Goal: Find contact information: Find contact information

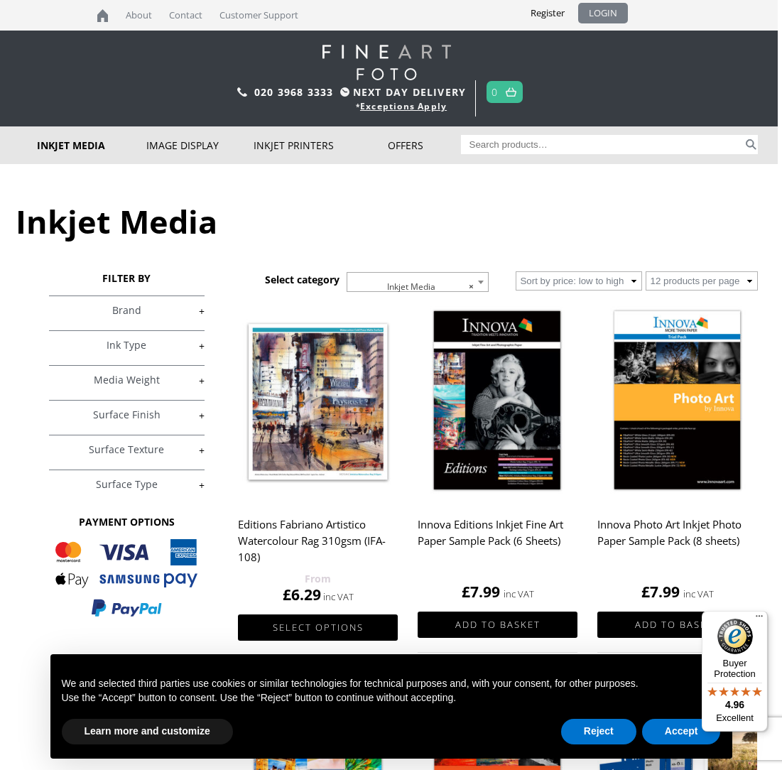
scroll to position [6, 4]
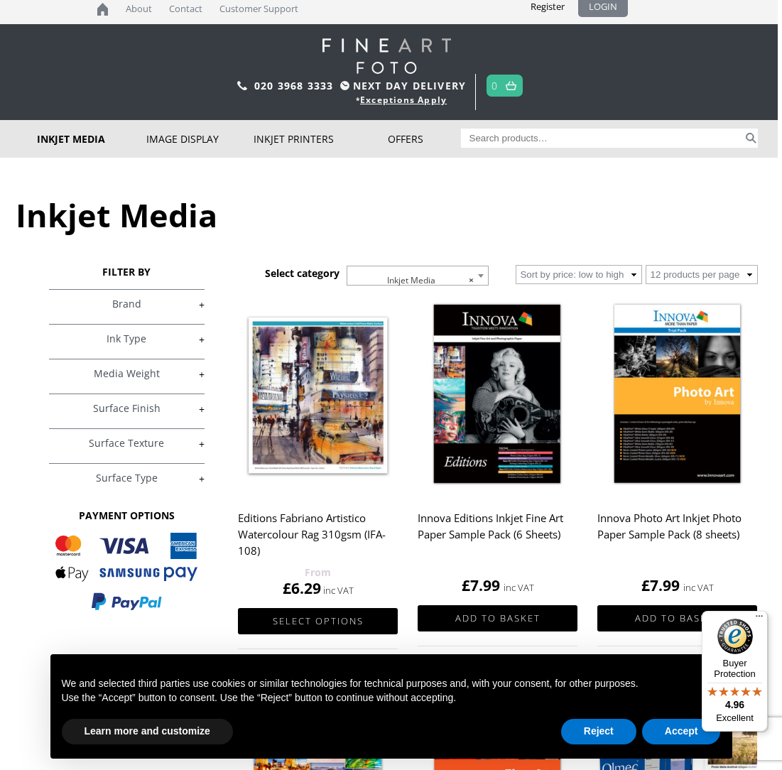
click at [612, 9] on link "LOGIN" at bounding box center [603, 6] width 50 height 21
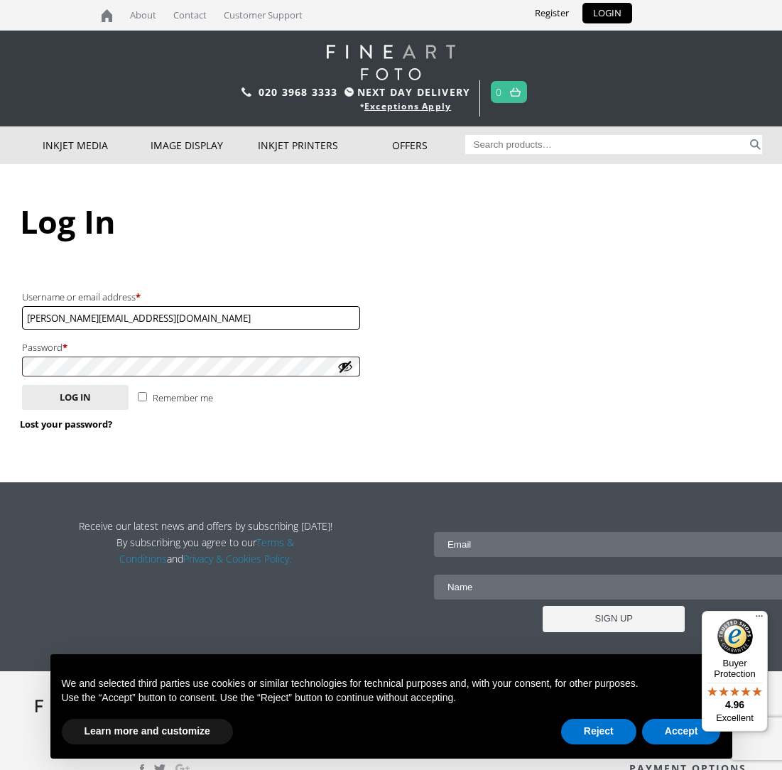
type input "jon@kernowfineart.co.uk"
click at [82, 391] on button "Log in" at bounding box center [75, 397] width 107 height 25
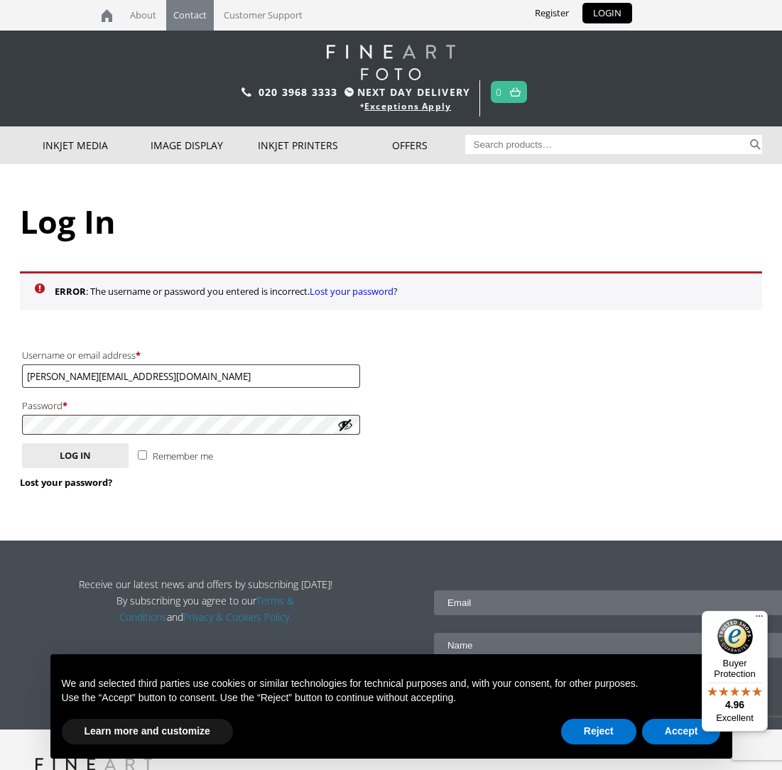
click at [195, 16] on link "Contact" at bounding box center [190, 15] width 48 height 31
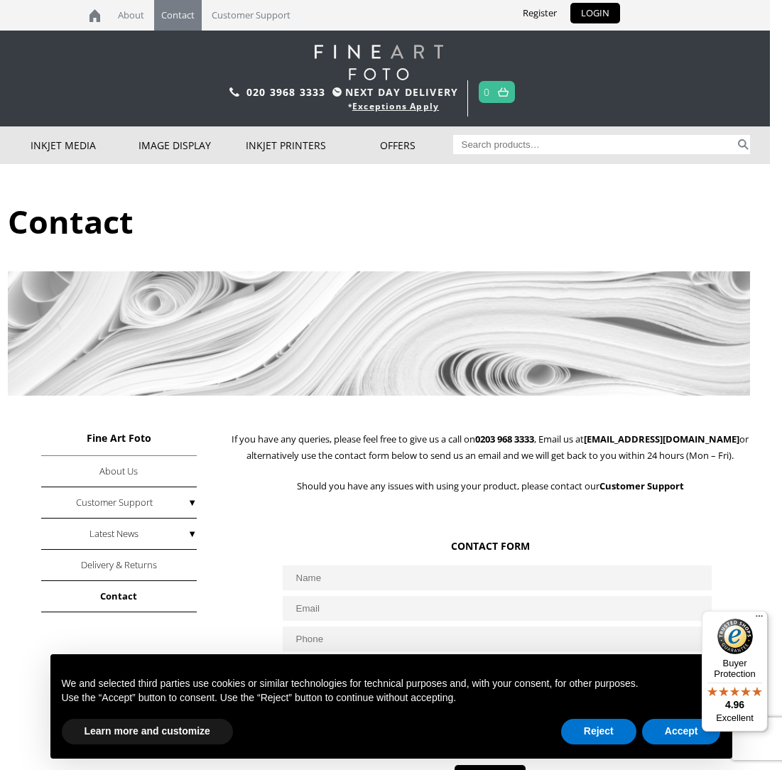
scroll to position [0, 12]
